Goal: Find specific page/section: Find specific page/section

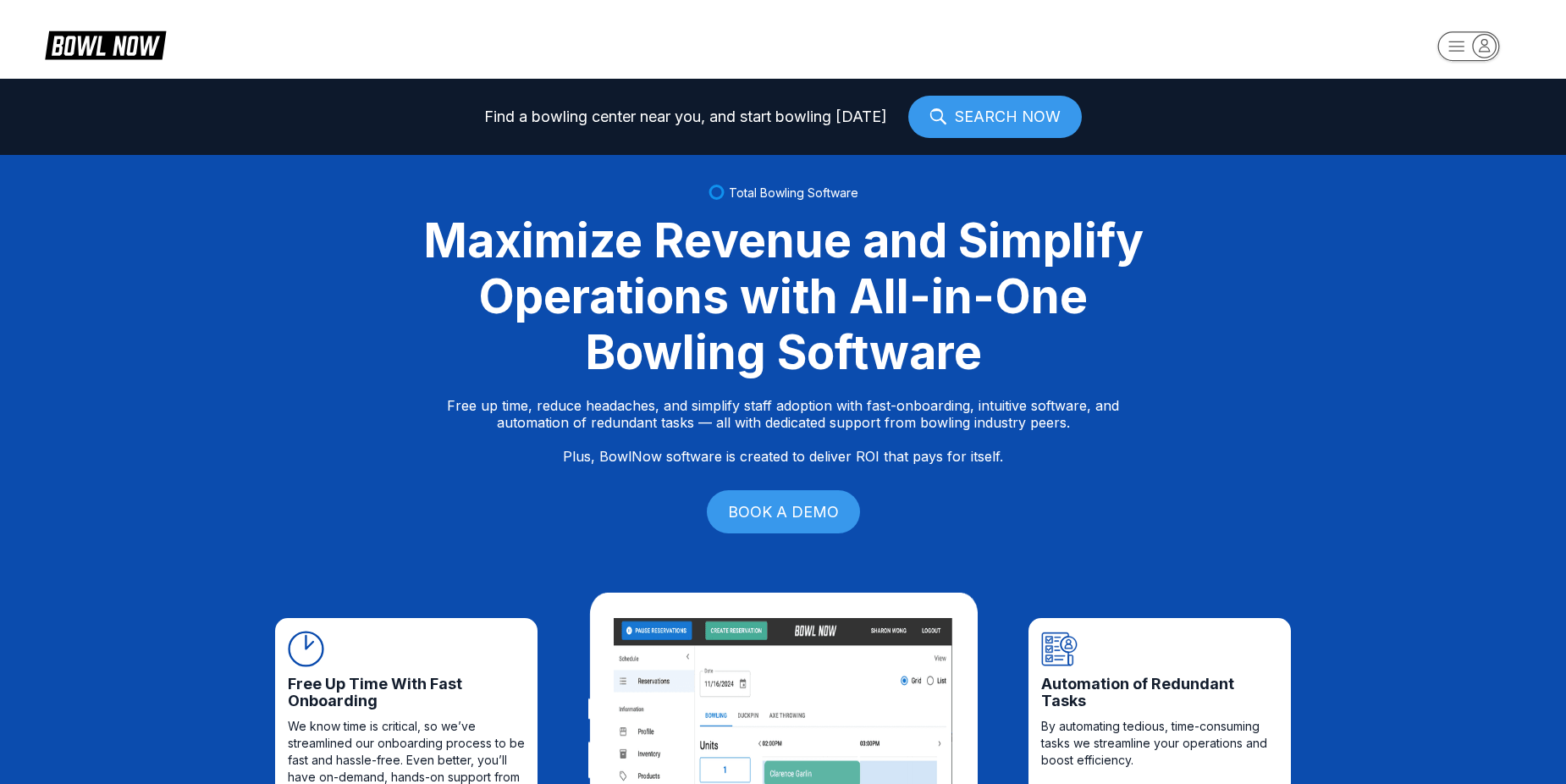
click at [1454, 47] on rect "button" at bounding box center [1468, 46] width 61 height 29
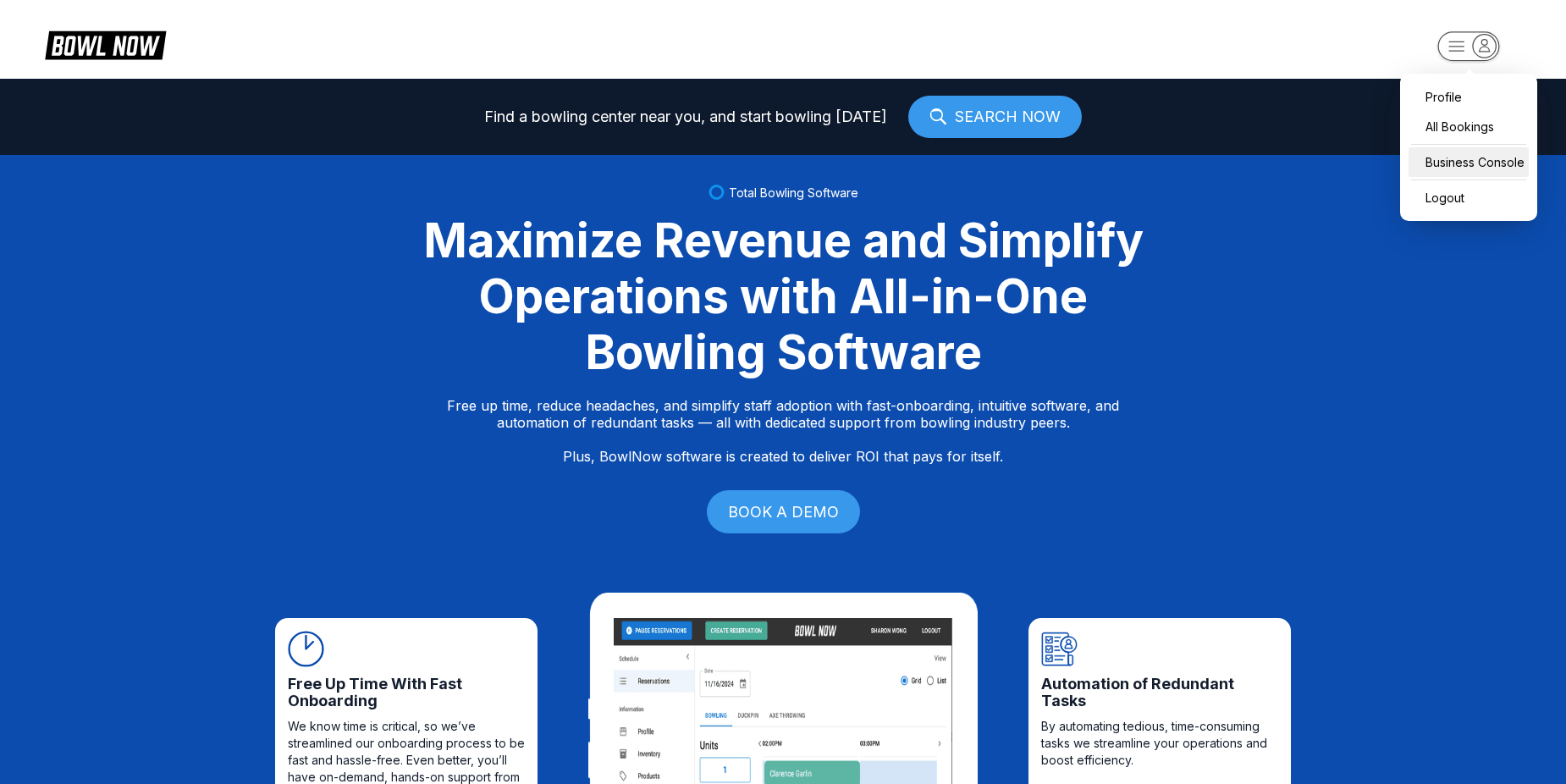
click at [1457, 154] on div "Business Console" at bounding box center [1469, 162] width 120 height 29
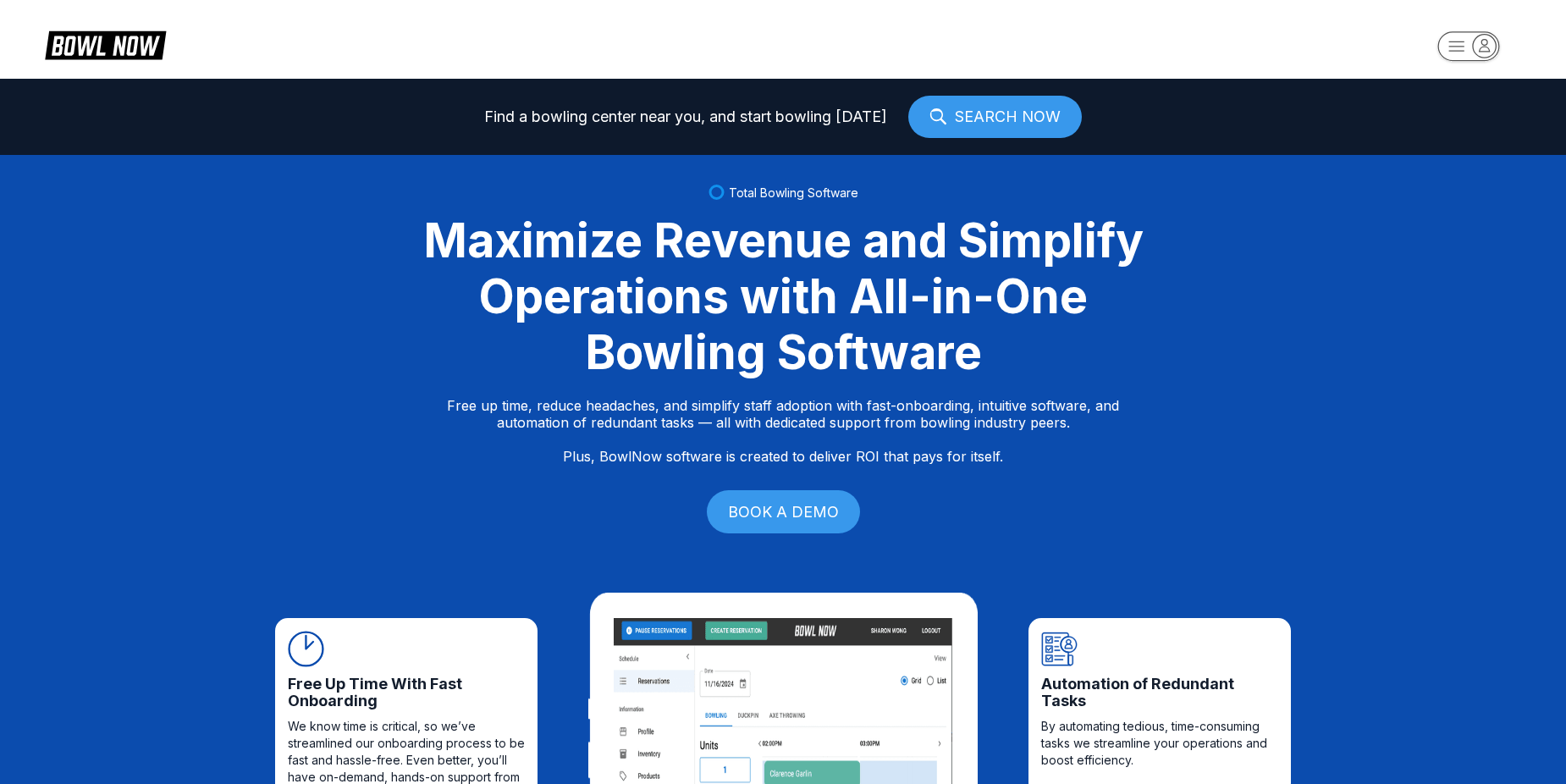
click at [1463, 37] on rect "button" at bounding box center [1468, 46] width 61 height 29
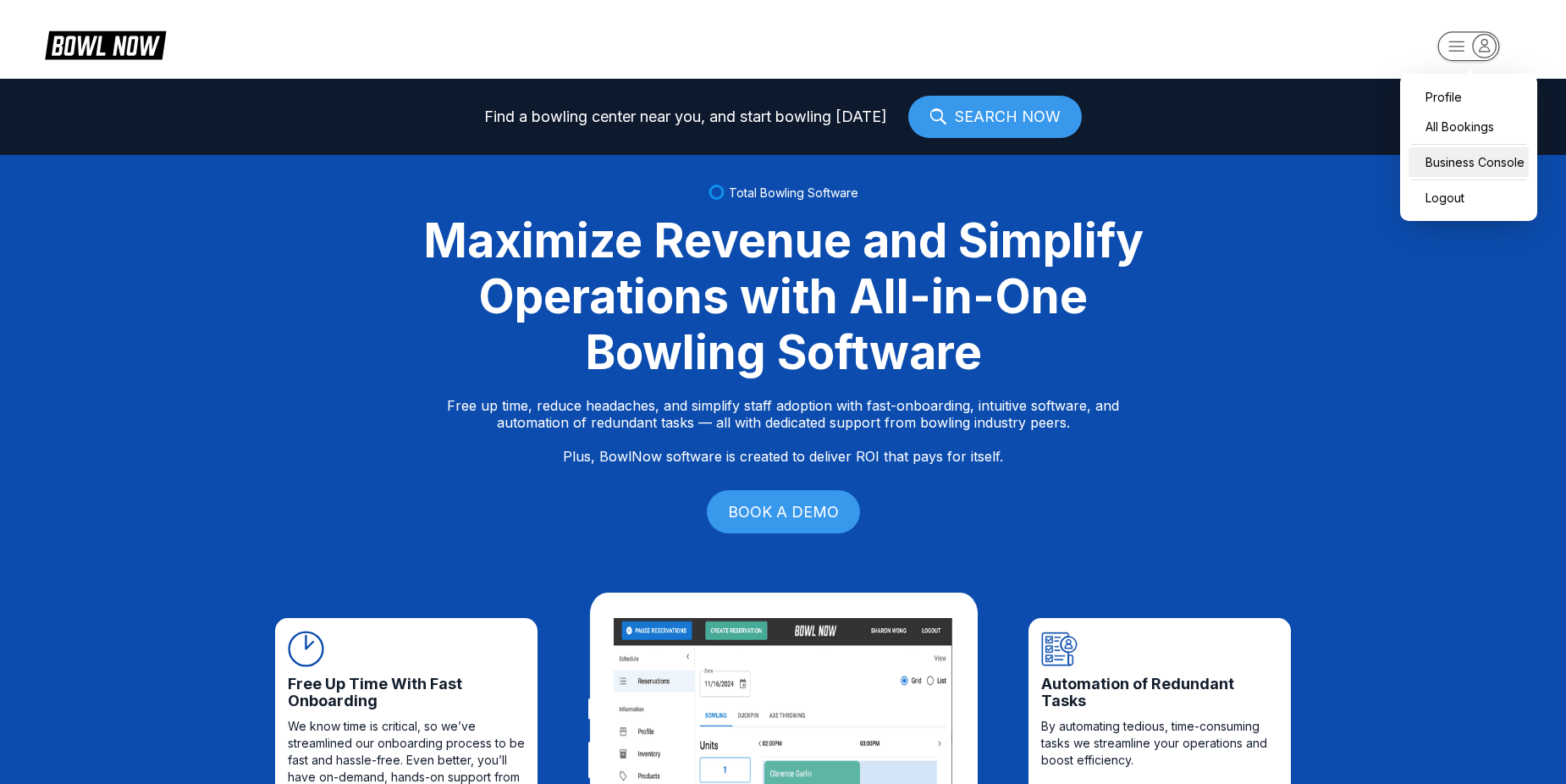
click at [1452, 150] on div "Business Console" at bounding box center [1469, 162] width 120 height 29
click at [1446, 49] on rect "button" at bounding box center [1468, 46] width 61 height 29
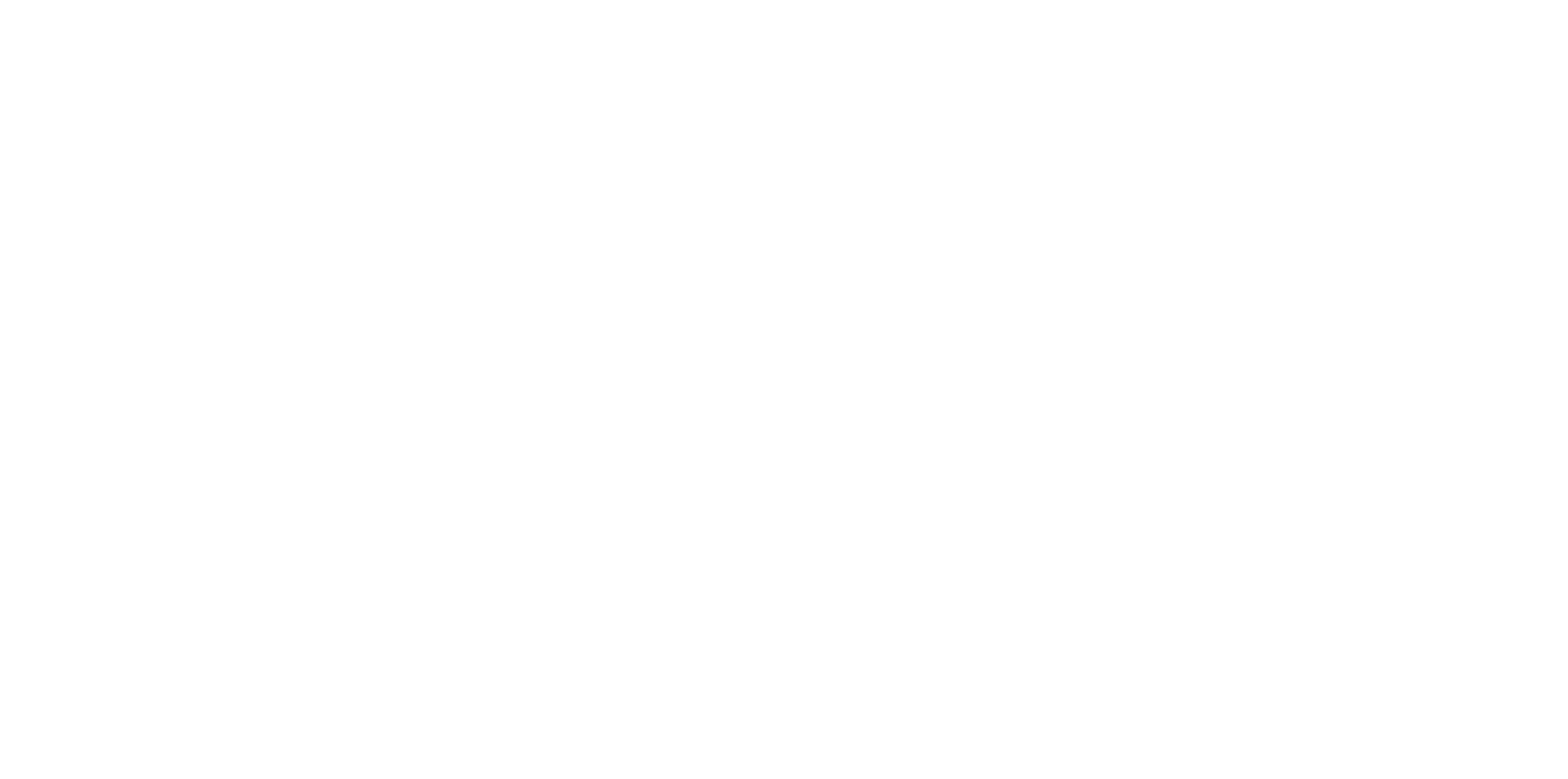
click at [1563, 6] on html at bounding box center [784, 3] width 1568 height 6
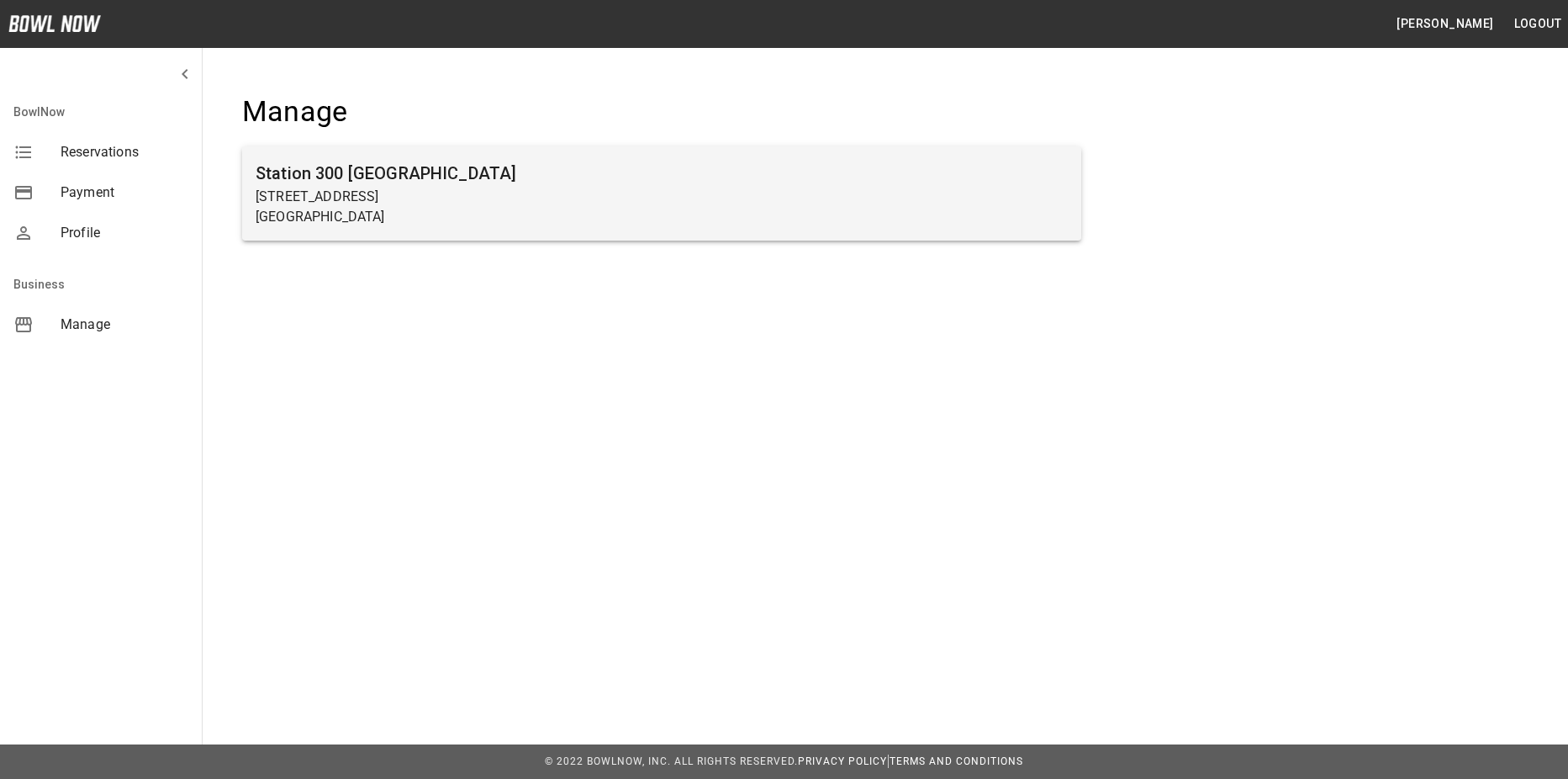
drag, startPoint x: 546, startPoint y: 214, endPoint x: 790, endPoint y: 168, distance: 248.3
click at [548, 214] on p "[GEOGRAPHIC_DATA]" at bounding box center [662, 217] width 813 height 20
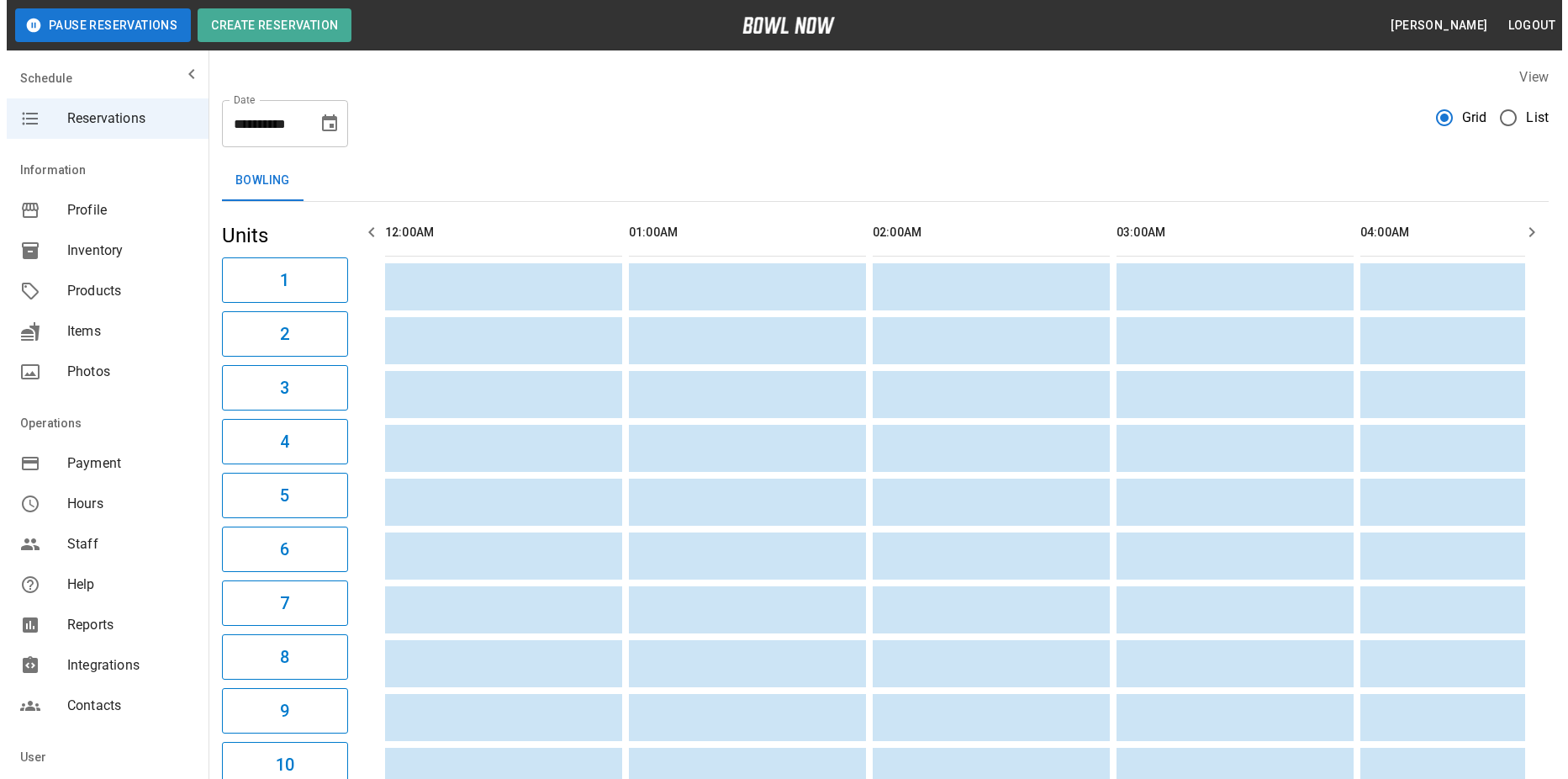
scroll to position [0, 4389]
